Goal: Task Accomplishment & Management: Manage account settings

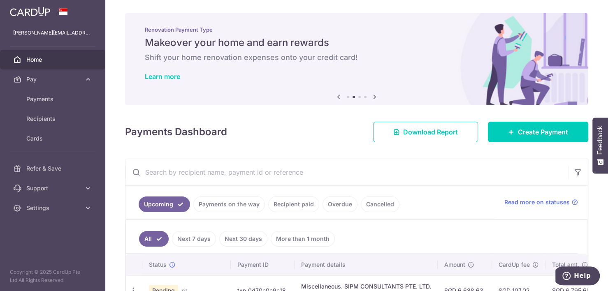
click at [43, 59] on span "Home" at bounding box center [53, 60] width 54 height 8
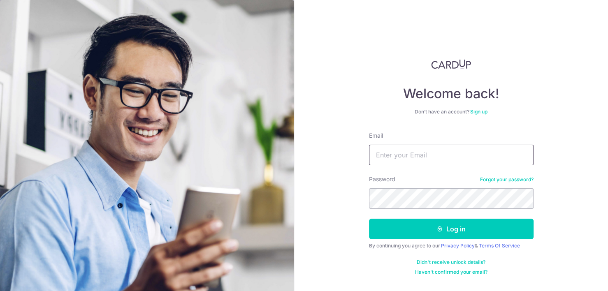
click at [400, 153] on input "Email" at bounding box center [451, 155] width 165 height 21
type input "[PERSON_NAME][EMAIL_ADDRESS][PERSON_NAME][DOMAIN_NAME]"
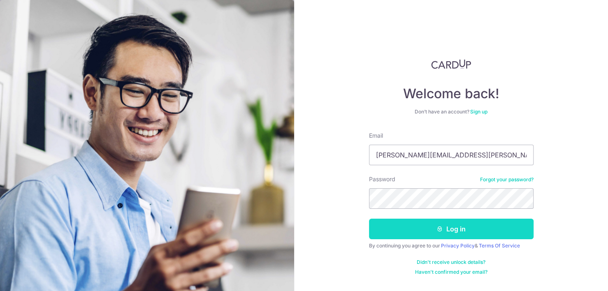
click at [398, 225] on button "Log in" at bounding box center [451, 229] width 165 height 21
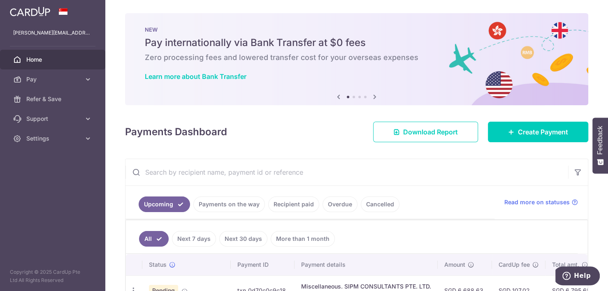
click at [227, 205] on link "Payments on the way" at bounding box center [229, 205] width 72 height 16
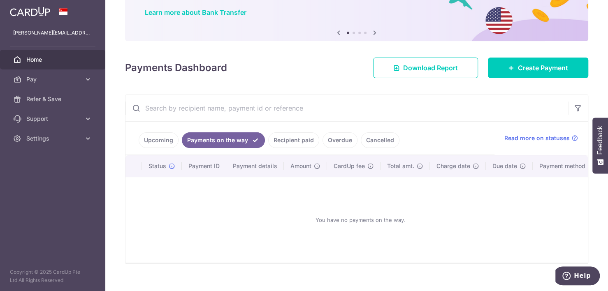
scroll to position [79, 0]
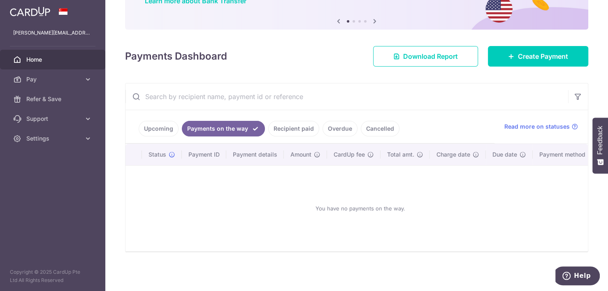
click at [292, 125] on link "Recipient paid" at bounding box center [293, 129] width 51 height 16
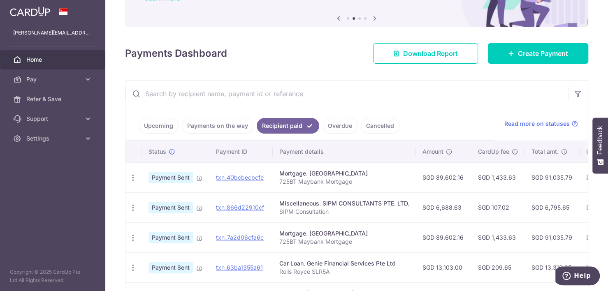
drag, startPoint x: 331, startPoint y: 122, endPoint x: 335, endPoint y: 125, distance: 4.4
click at [331, 122] on link "Overdue" at bounding box center [339, 126] width 35 height 16
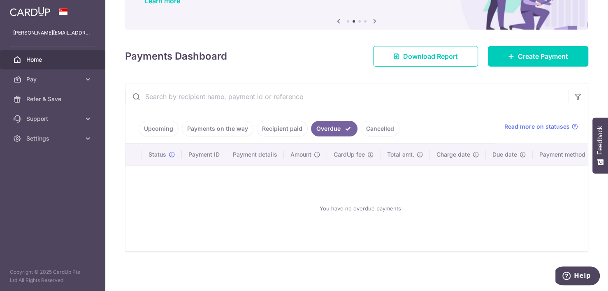
click at [373, 125] on link "Cancelled" at bounding box center [380, 129] width 39 height 16
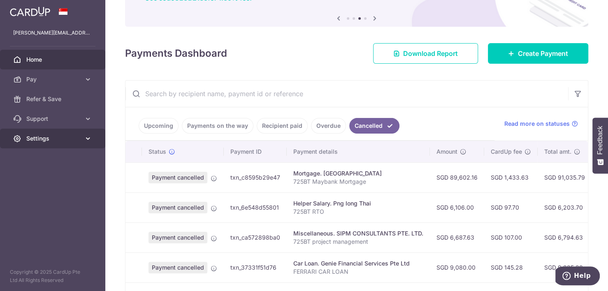
click at [74, 136] on span "Settings" at bounding box center [53, 138] width 54 height 8
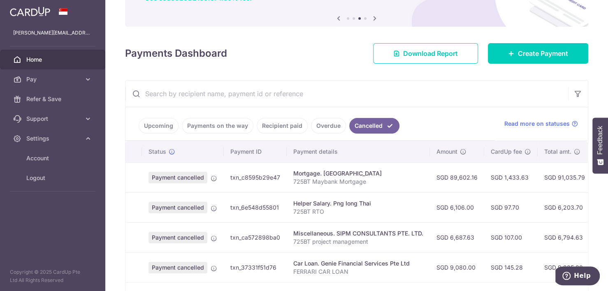
click at [139, 72] on div "× Pause Schedule Pause all future payments in this series Pause just this one p…" at bounding box center [356, 145] width 503 height 291
click at [74, 79] on span "Pay" at bounding box center [53, 79] width 54 height 8
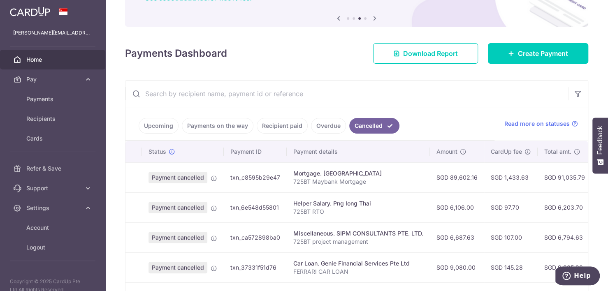
click at [207, 40] on div "Payments Dashboard Download Report Create Payment" at bounding box center [356, 52] width 463 height 24
